Goal: Task Accomplishment & Management: Use online tool/utility

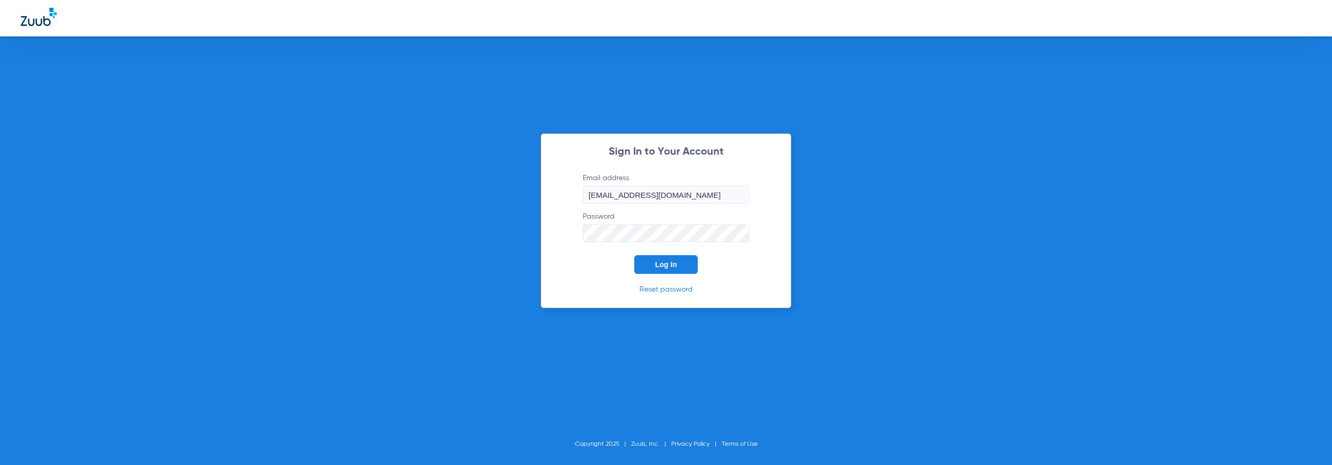
click at [658, 261] on span "Log In" at bounding box center [666, 264] width 22 height 8
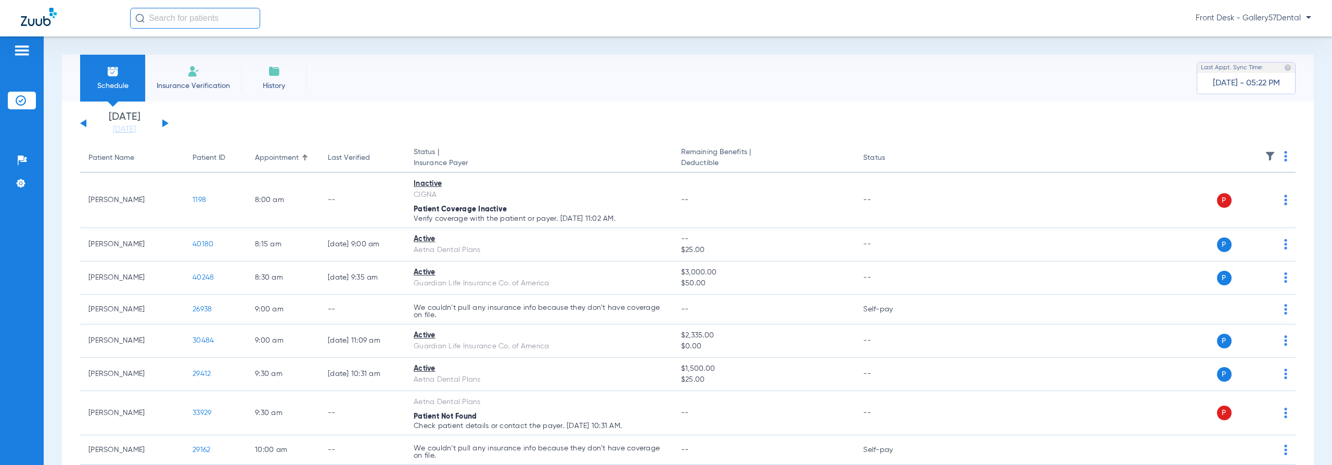
click at [193, 89] on span "Insurance Verification" at bounding box center [193, 86] width 81 height 10
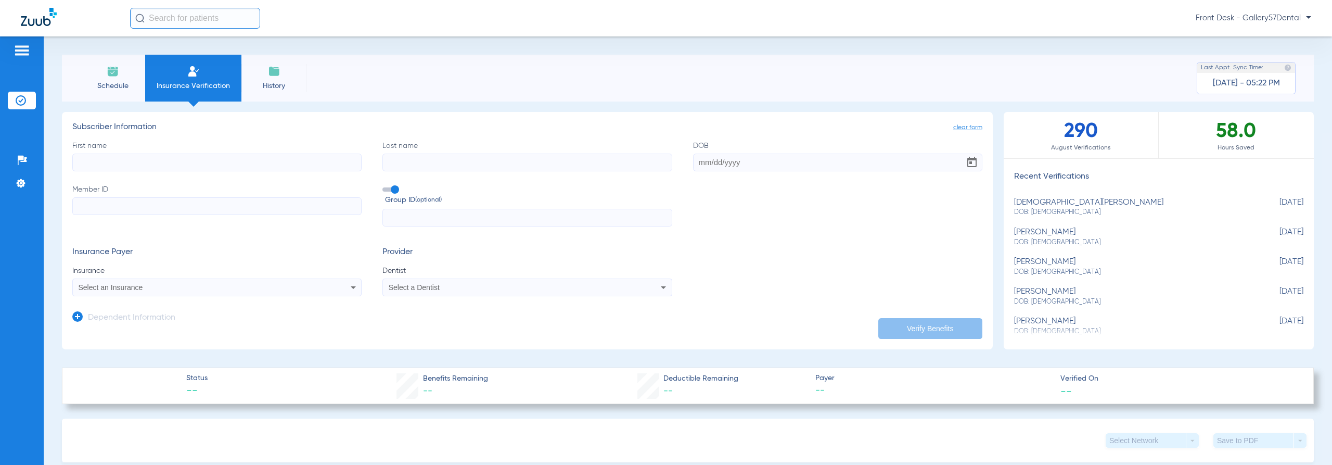
click at [28, 9] on img at bounding box center [39, 17] width 36 height 18
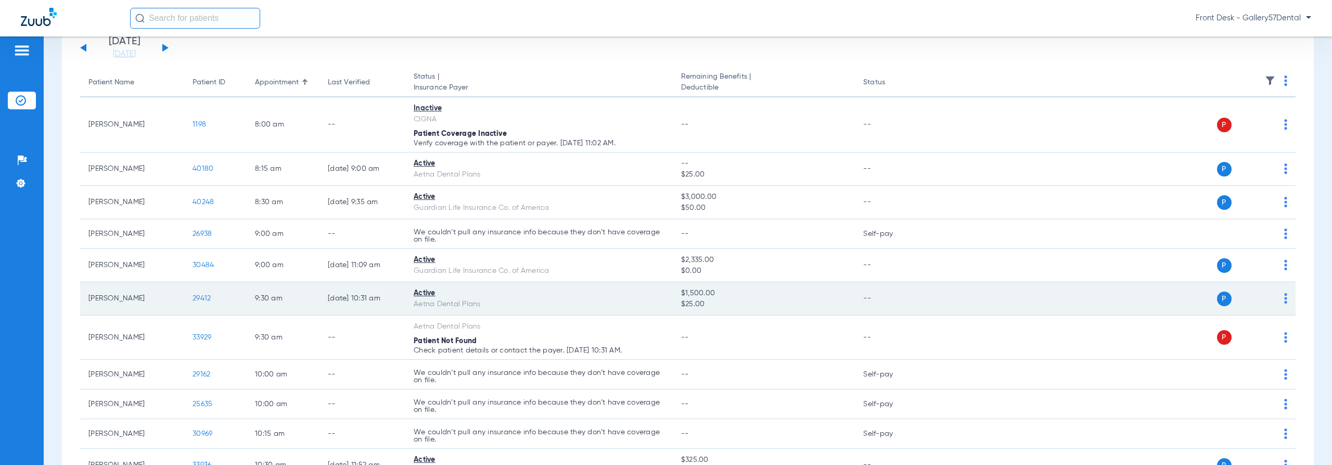
scroll to position [156, 0]
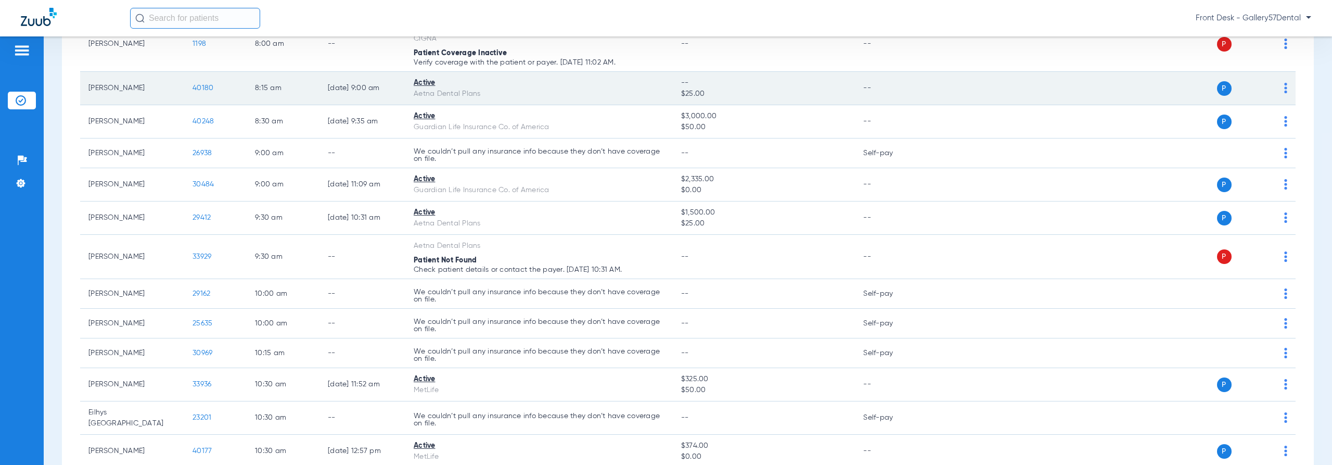
click at [112, 93] on td "[PERSON_NAME]" at bounding box center [132, 88] width 104 height 33
click at [196, 87] on span "40180" at bounding box center [203, 87] width 21 height 7
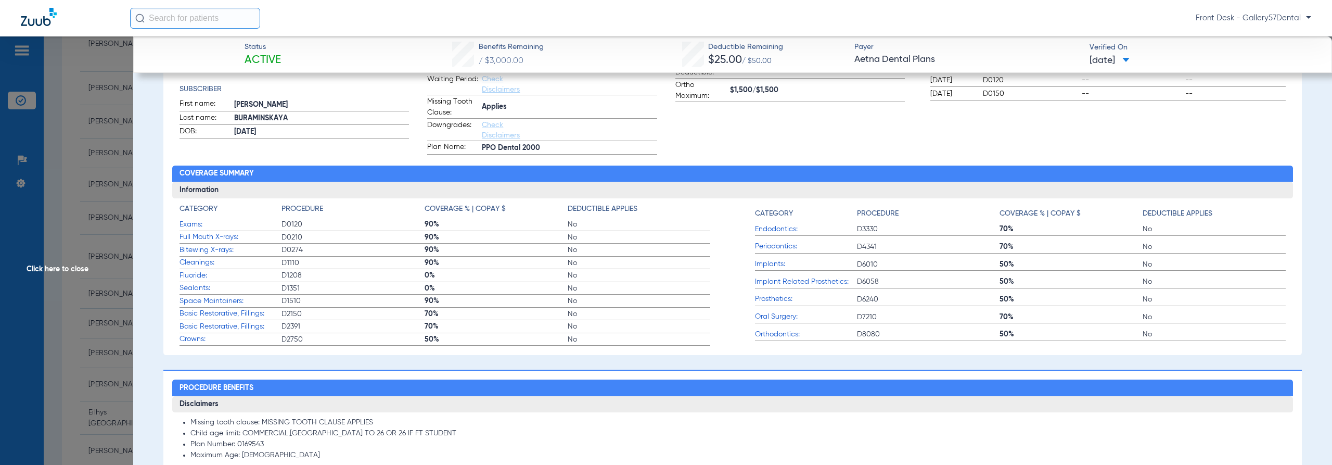
scroll to position [208, 0]
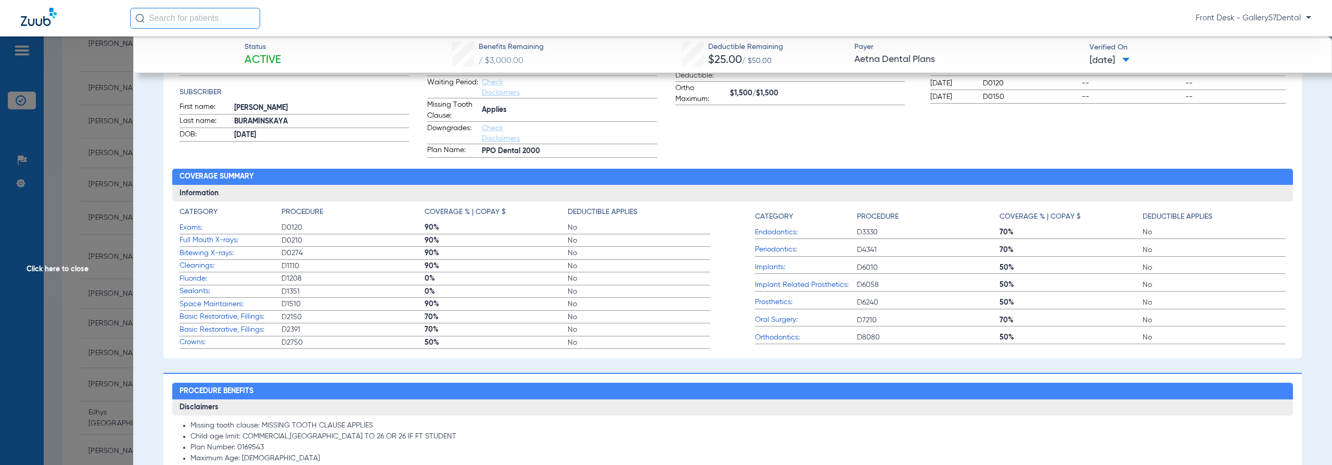
drag, startPoint x: 455, startPoint y: 160, endPoint x: 646, endPoint y: 167, distance: 191.1
click at [646, 167] on div "Benefits Summary Patient & Plan Information Patient First name: [PERSON_NAME] L…" at bounding box center [732, 158] width 1139 height 399
drag, startPoint x: 565, startPoint y: 212, endPoint x: 720, endPoint y: 406, distance: 248.8
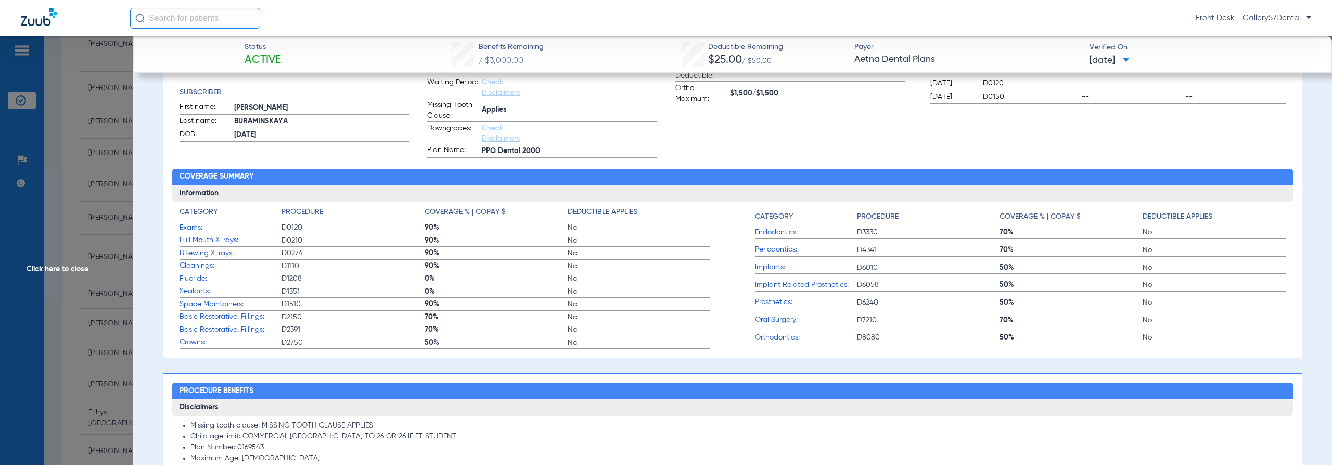
click at [720, 406] on h3 "Disclaimers" at bounding box center [732, 407] width 1121 height 17
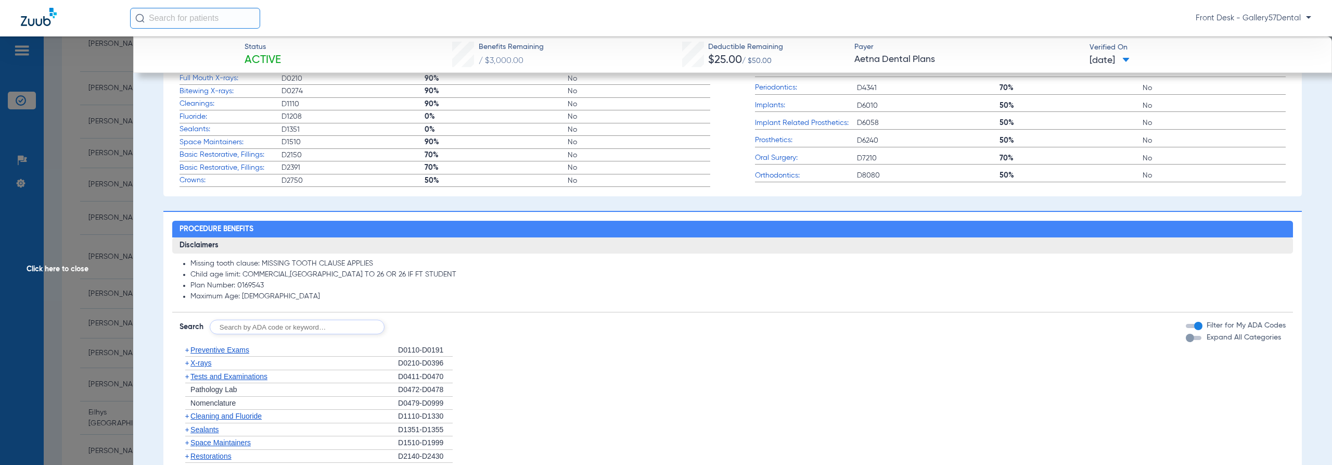
scroll to position [468, 0]
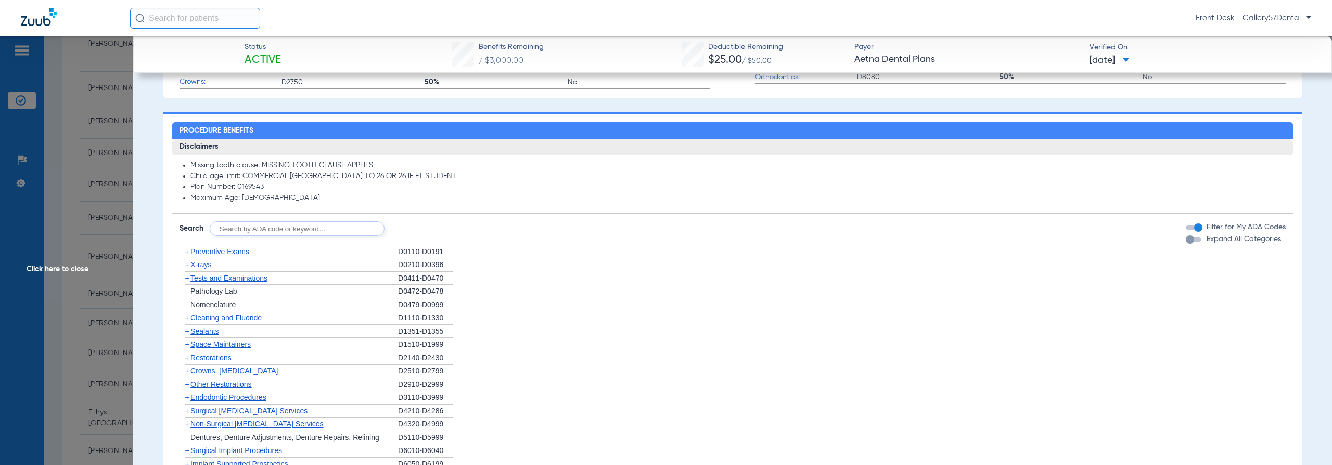
click at [225, 249] on span "Preventive Exams" at bounding box center [219, 251] width 59 height 8
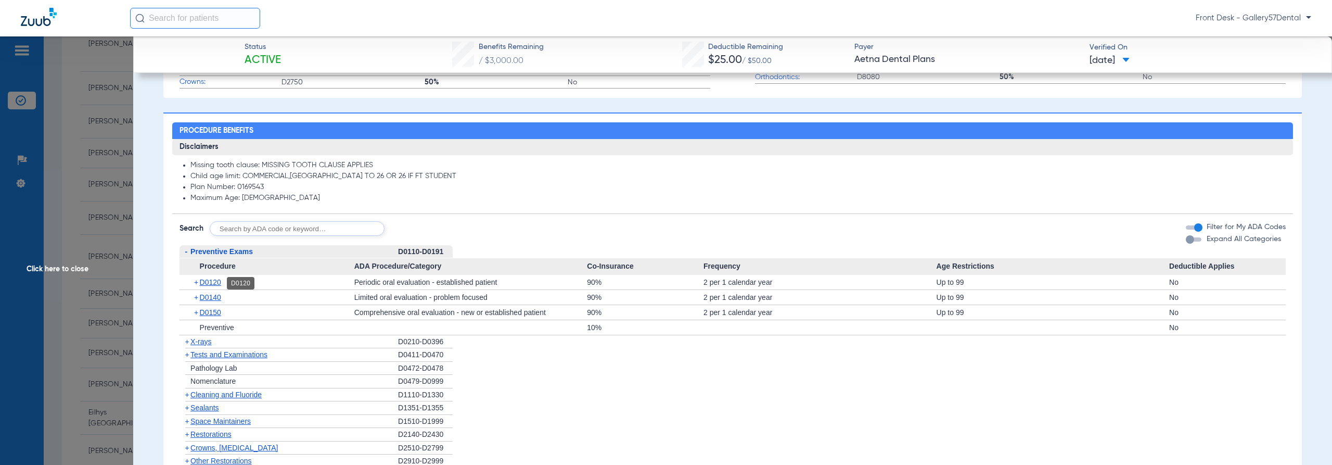
click at [216, 286] on span "D0120" at bounding box center [210, 282] width 21 height 8
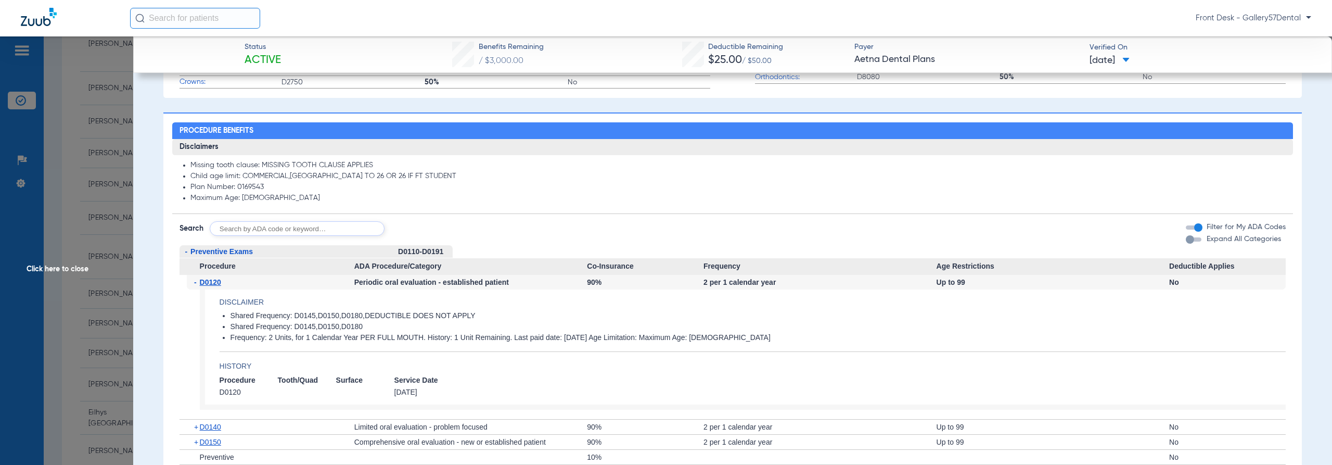
scroll to position [572, 0]
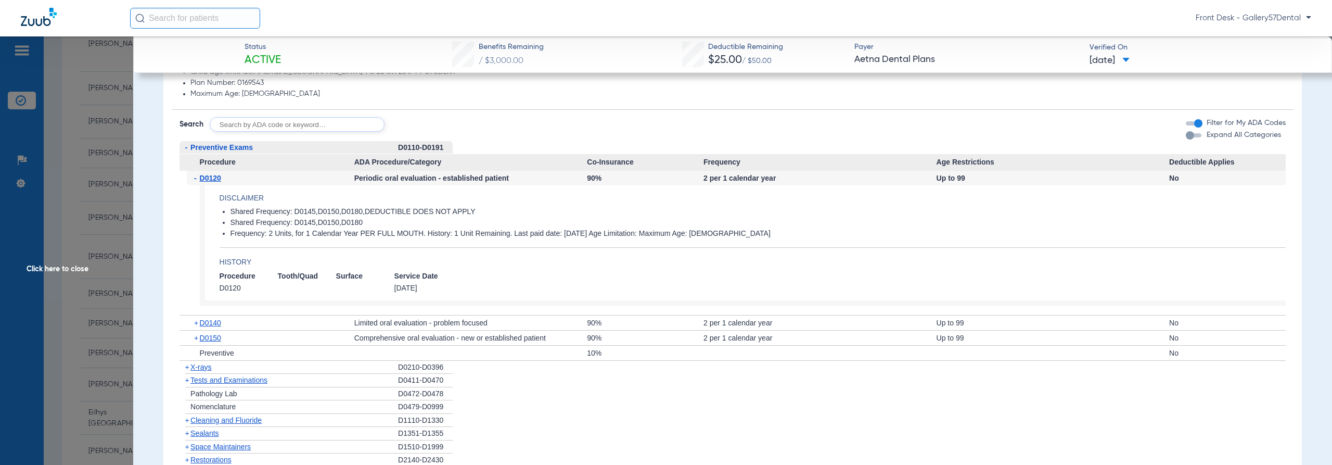
drag, startPoint x: 597, startPoint y: 130, endPoint x: 827, endPoint y: 262, distance: 265.0
click at [827, 262] on div "Disclaimers Missing tooth clause: MISSING TOOTH CLAUSE APPLIES Child age limit:…" at bounding box center [732, 367] width 1121 height 665
click at [827, 262] on h4 "History" at bounding box center [753, 262] width 1066 height 11
drag, startPoint x: 224, startPoint y: 410, endPoint x: 480, endPoint y: 406, distance: 256.6
click at [457, 406] on li "+ Nomenclature D0479-D0999" at bounding box center [733, 407] width 1106 height 14
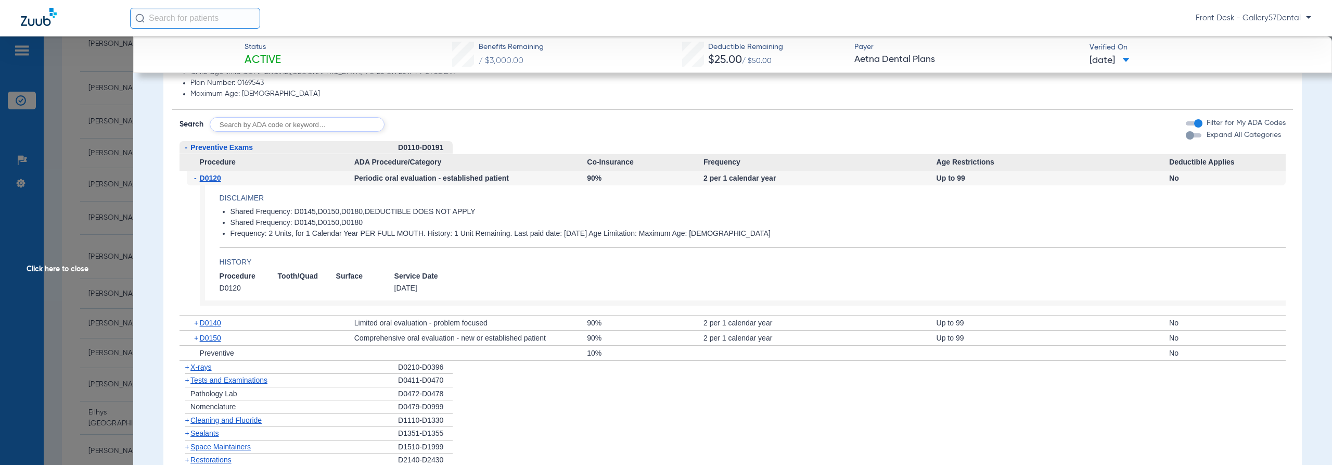
click at [481, 406] on li "+ Nomenclature D0479-D0999" at bounding box center [733, 407] width 1106 height 14
